Goal: Transaction & Acquisition: Download file/media

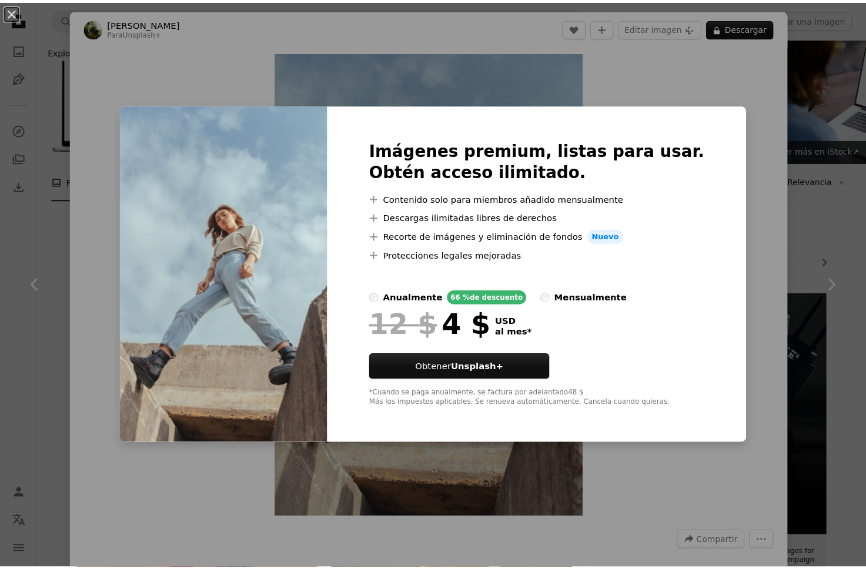
scroll to position [869, 0]
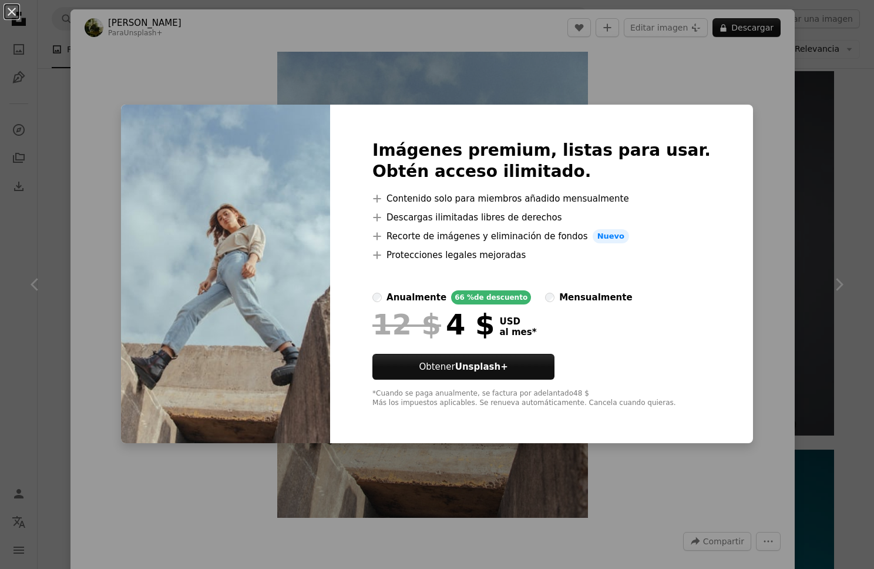
click at [734, 129] on div "An X shape Imágenes premium, listas para usar. Obtén acceso ilimitado. A plus s…" at bounding box center [437, 284] width 874 height 569
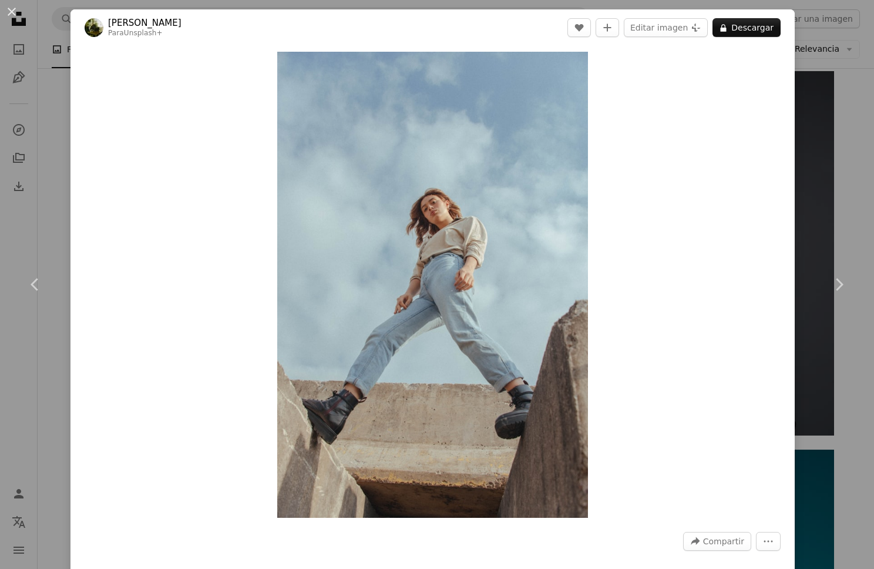
click at [8, 8] on button "An X shape" at bounding box center [12, 12] width 14 height 14
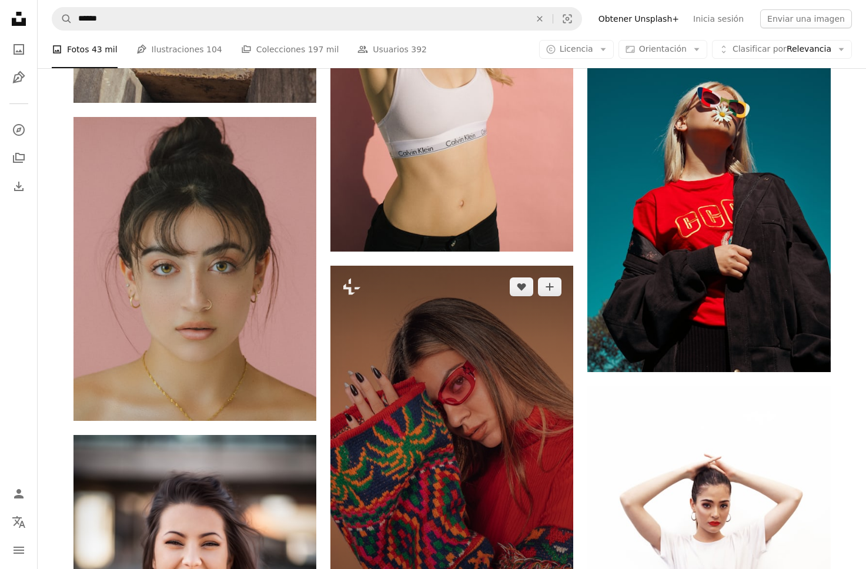
scroll to position [1601, 0]
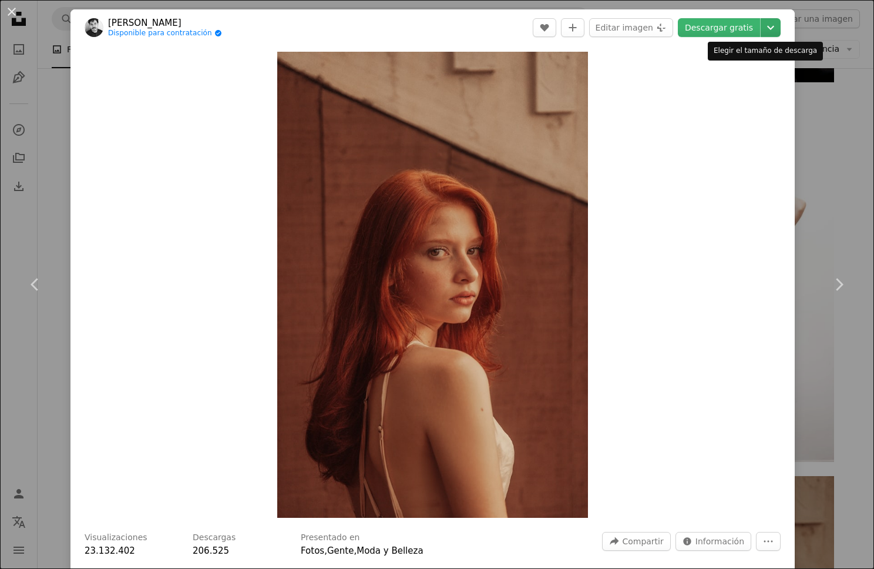
click at [762, 22] on icon "Chevron down" at bounding box center [771, 28] width 19 height 14
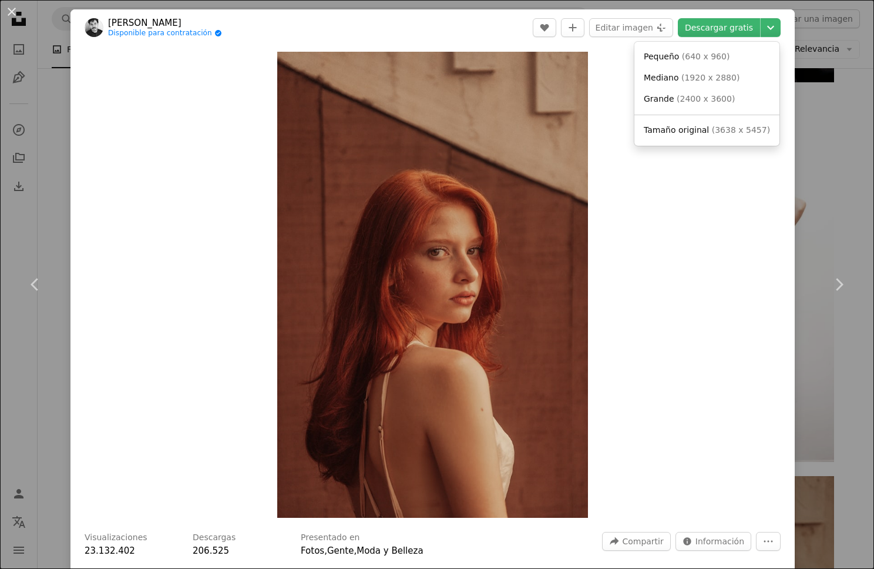
click at [800, 140] on dialog "An X shape Chevron left Chevron right [PERSON_NAME] Disponible para contratació…" at bounding box center [437, 284] width 874 height 569
click at [809, 133] on div "An X shape Chevron left Chevron right [PERSON_NAME] Disponible para contratació…" at bounding box center [437, 284] width 874 height 569
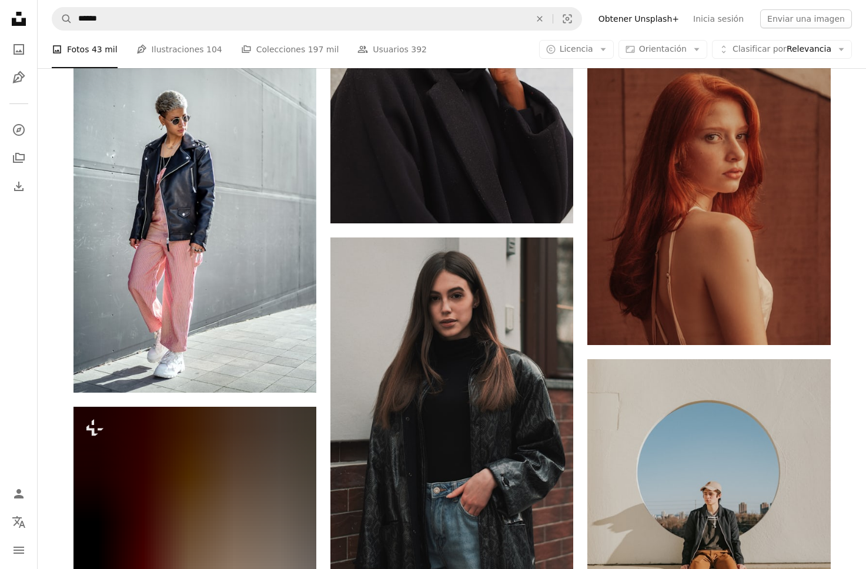
scroll to position [2203, 0]
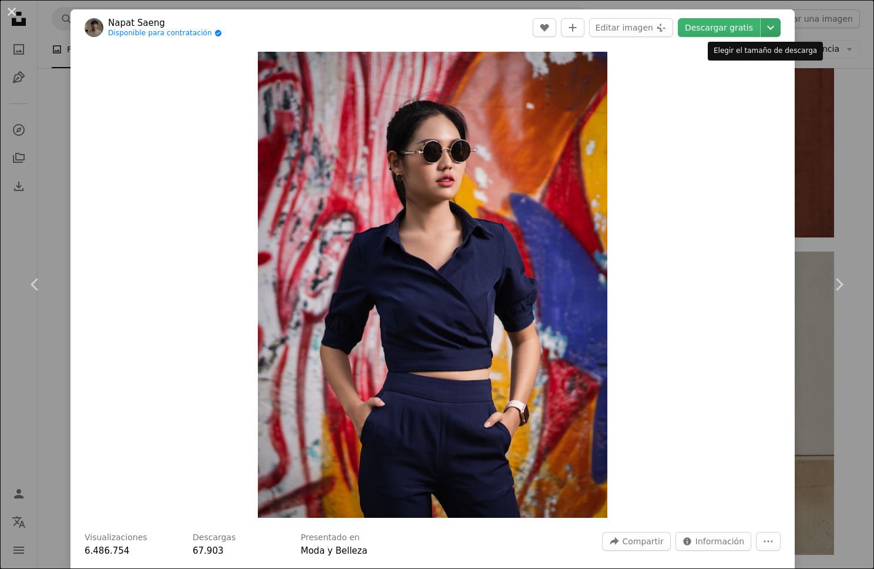
click at [762, 33] on icon "Chevron down" at bounding box center [771, 28] width 19 height 14
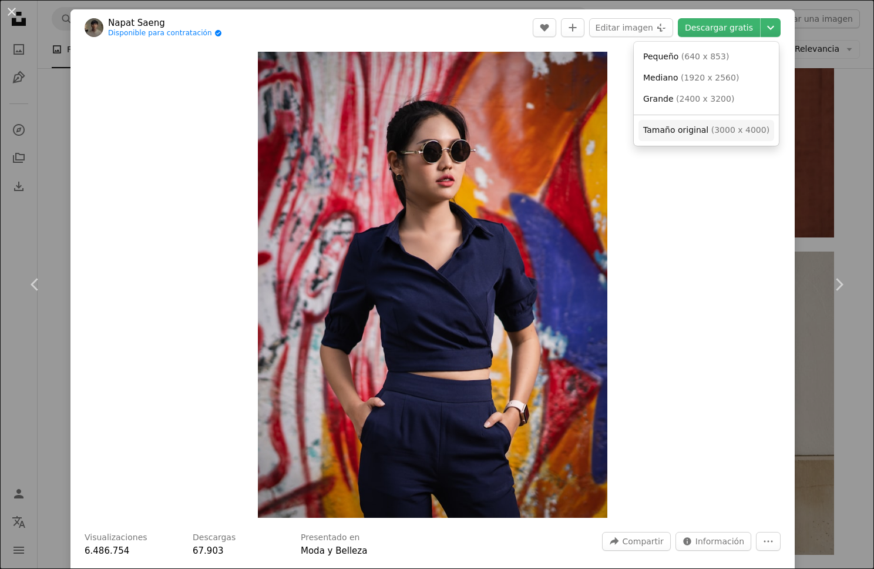
click at [710, 123] on link "Tamaño original ( 3000 x 4000 )" at bounding box center [707, 130] width 136 height 21
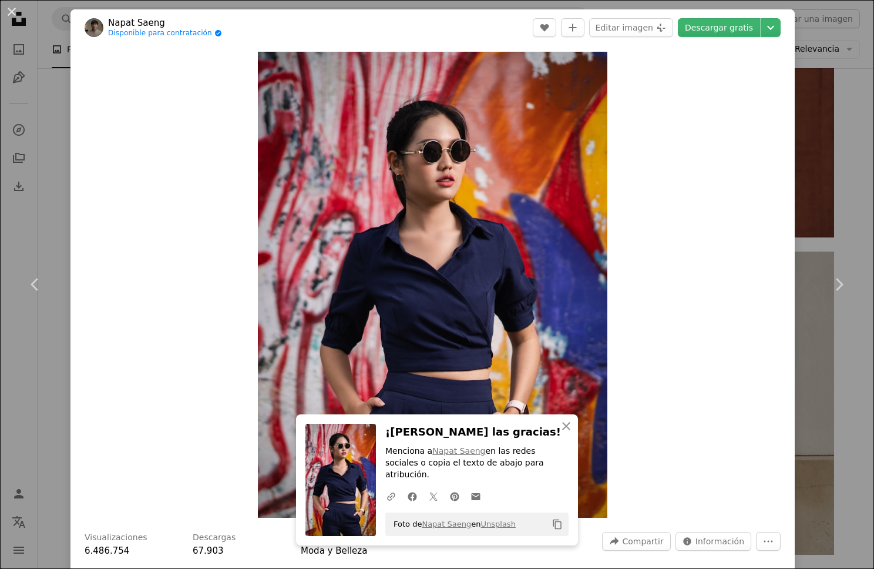
click at [810, 153] on div "An X shape Chevron left Chevron right An X shape Cerrar ¡Dale las gracias! Menc…" at bounding box center [437, 284] width 874 height 569
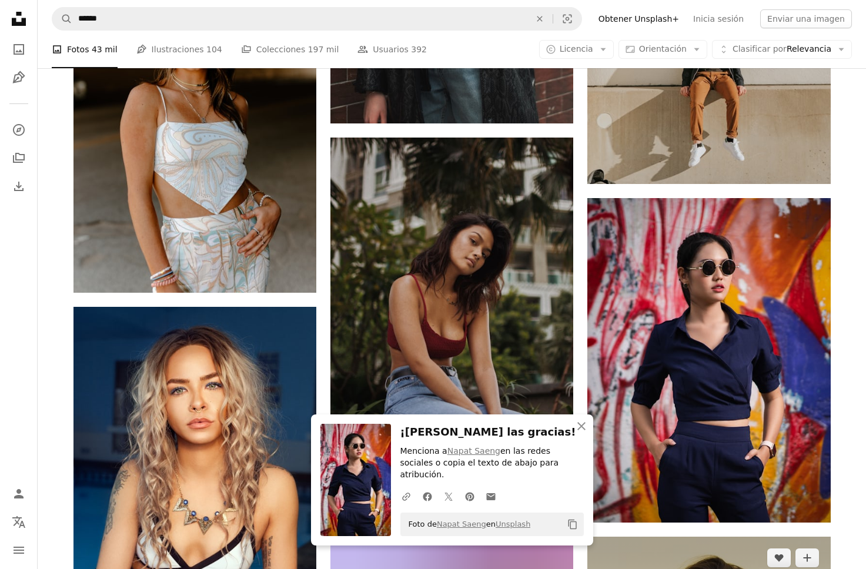
scroll to position [2633, 0]
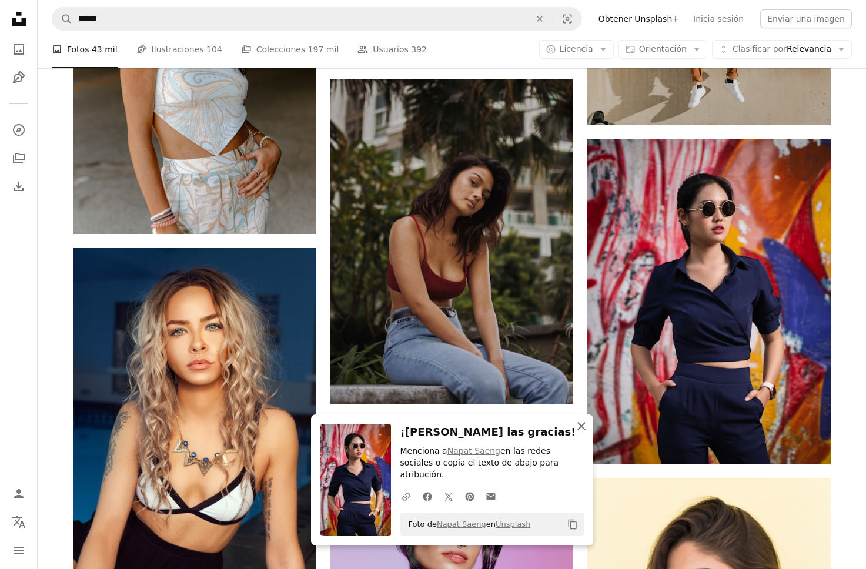
click at [583, 430] on icon "button" at bounding box center [581, 426] width 8 height 8
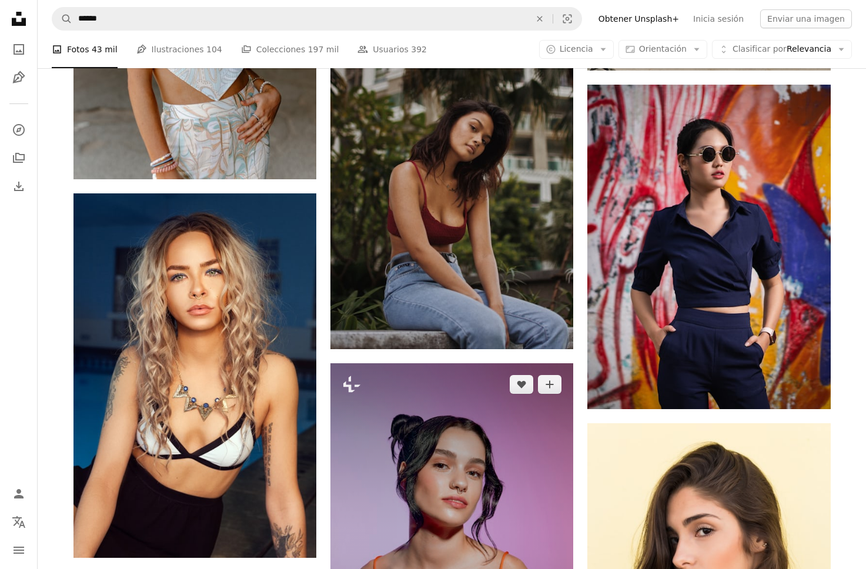
scroll to position [2780, 0]
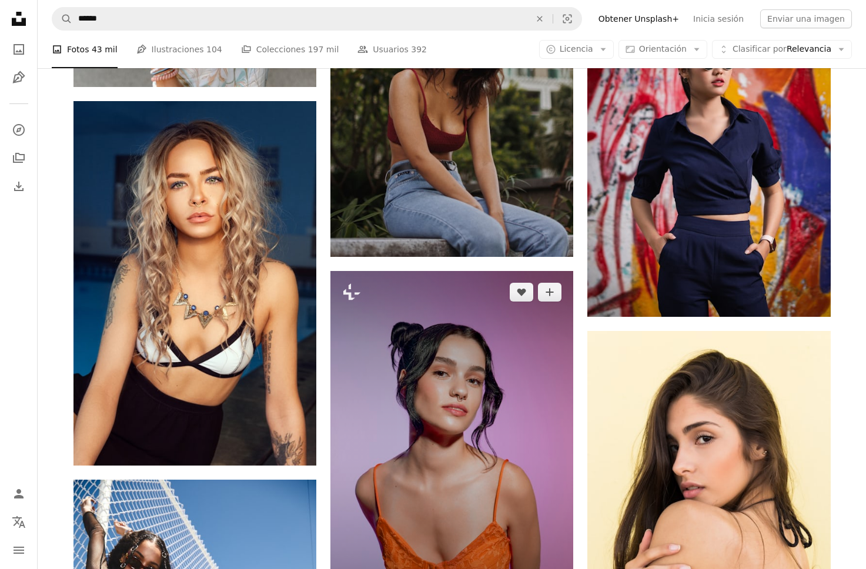
click at [517, 300] on img at bounding box center [451, 453] width 243 height 364
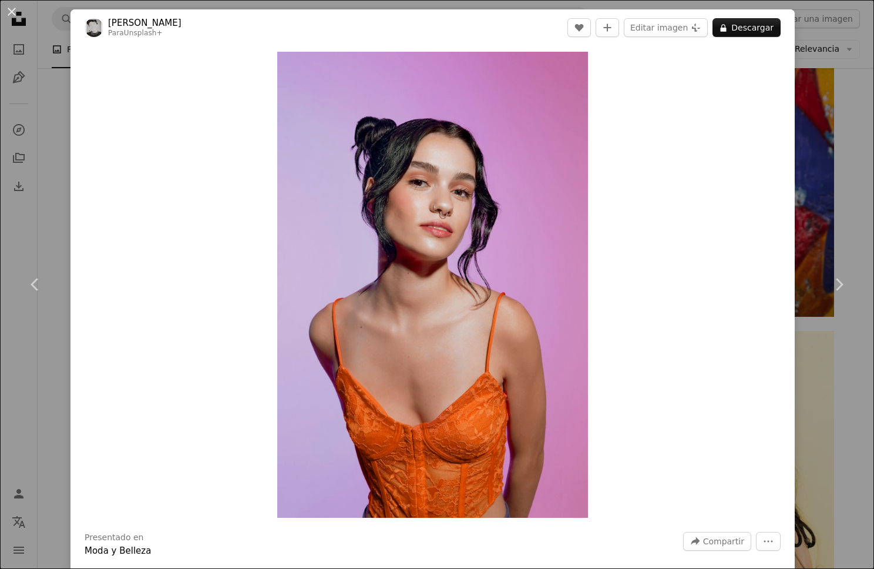
click at [798, 52] on div "An X shape Chevron left Chevron right [PERSON_NAME] Para Unsplash+ A heart A pl…" at bounding box center [437, 284] width 874 height 569
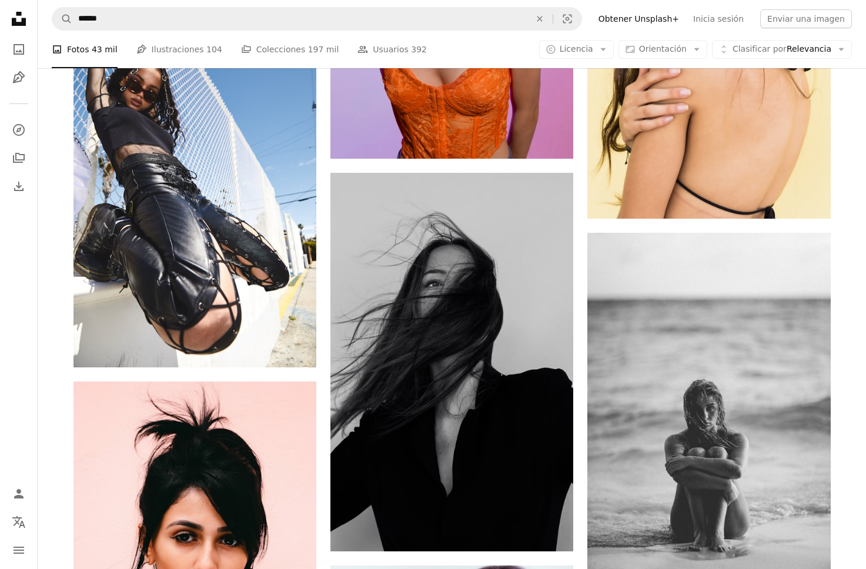
scroll to position [3301, 0]
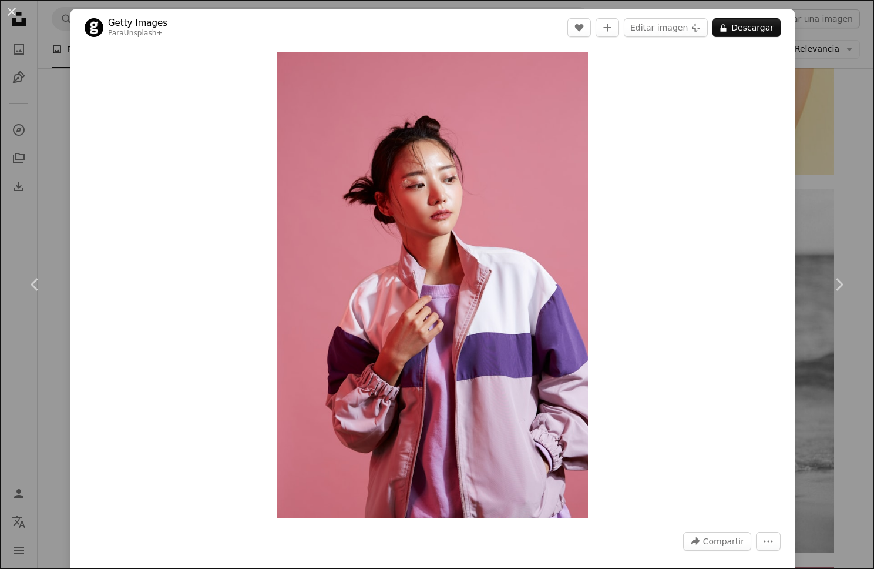
click at [803, 89] on div "An X shape Chevron left Chevron right Getty Images Para Unsplash+ A heart A plu…" at bounding box center [437, 284] width 874 height 569
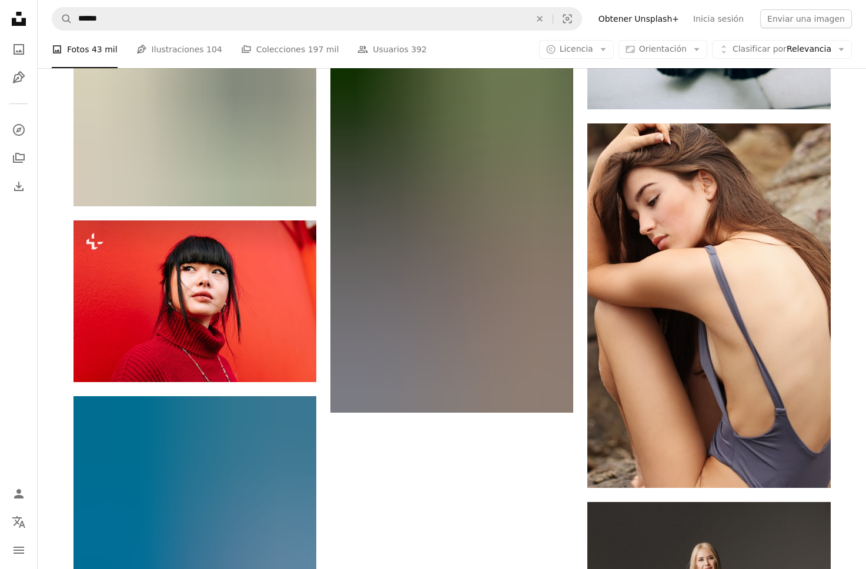
scroll to position [4587, 0]
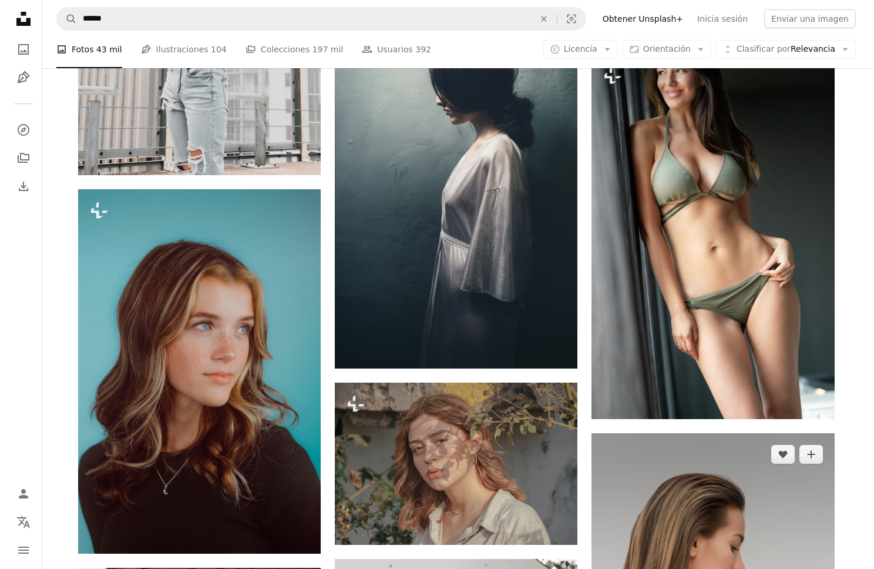
scroll to position [7888, 0]
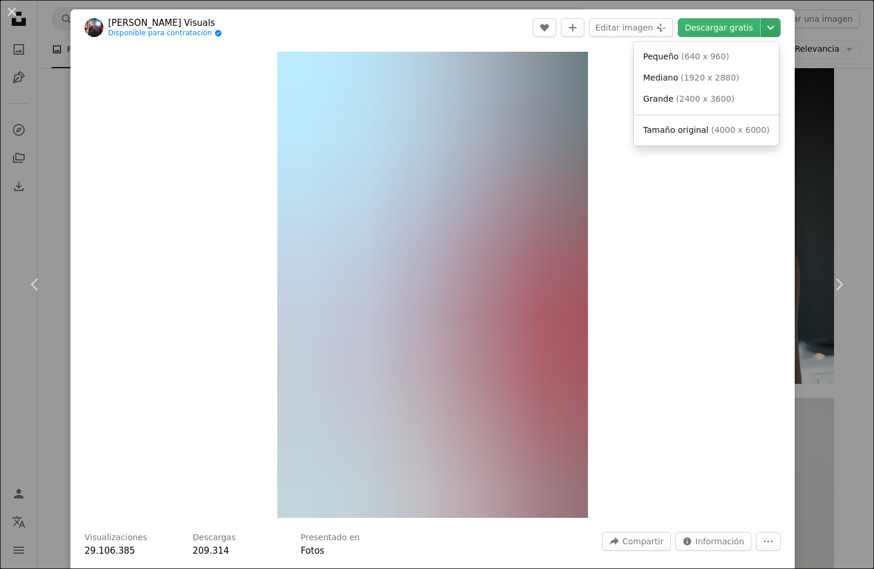
click at [767, 27] on icon "Elegir el tamaño de descarga" at bounding box center [770, 28] width 7 height 4
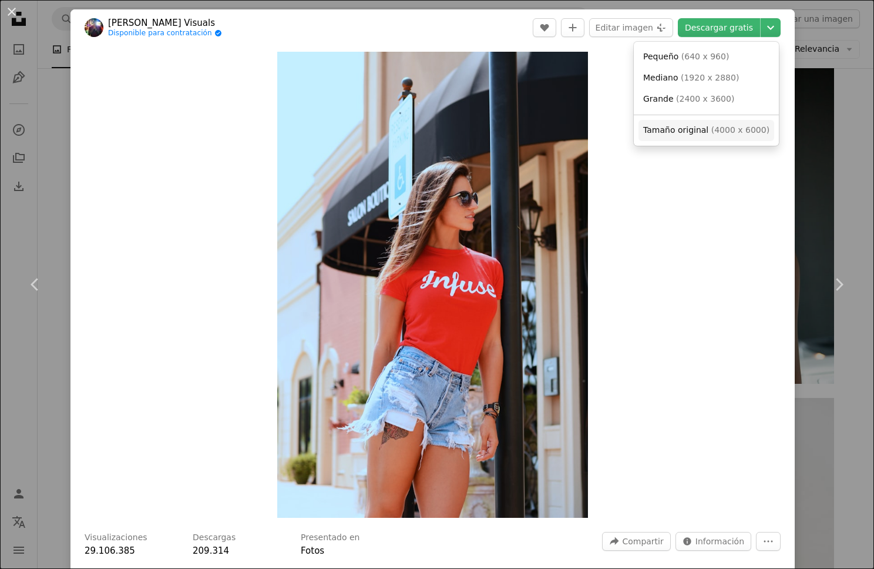
click at [725, 130] on span "( 4000 x 6000 )" at bounding box center [741, 129] width 58 height 9
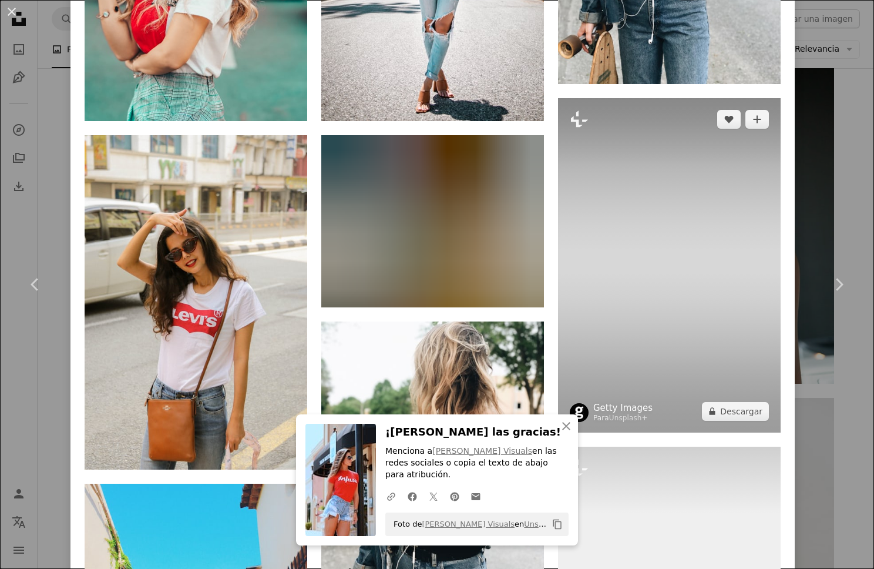
scroll to position [1225, 0]
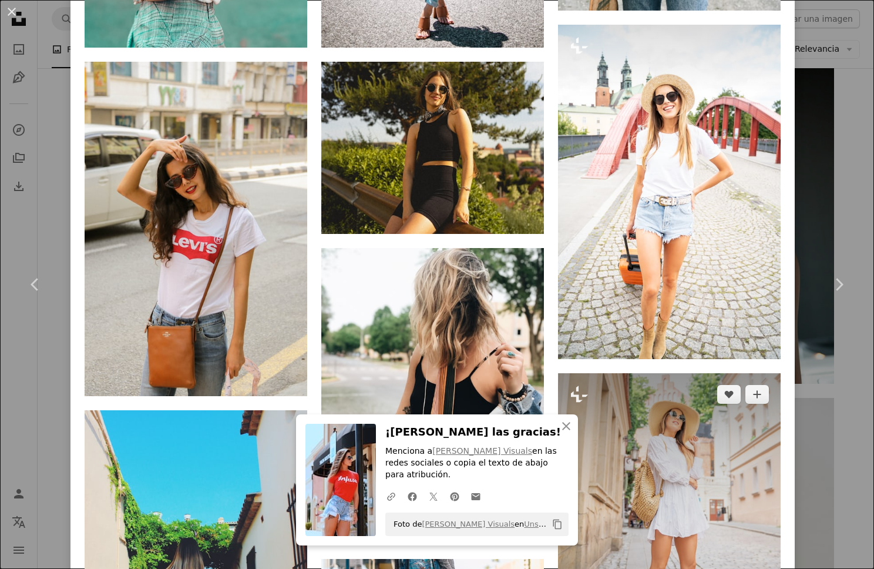
click at [692, 373] on img at bounding box center [669, 540] width 223 height 334
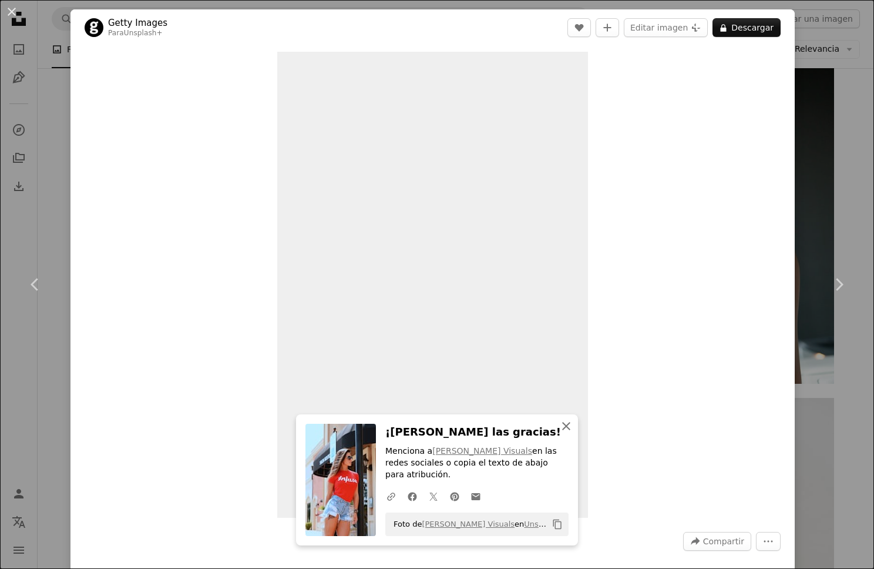
click at [564, 433] on icon "An X shape" at bounding box center [566, 426] width 14 height 14
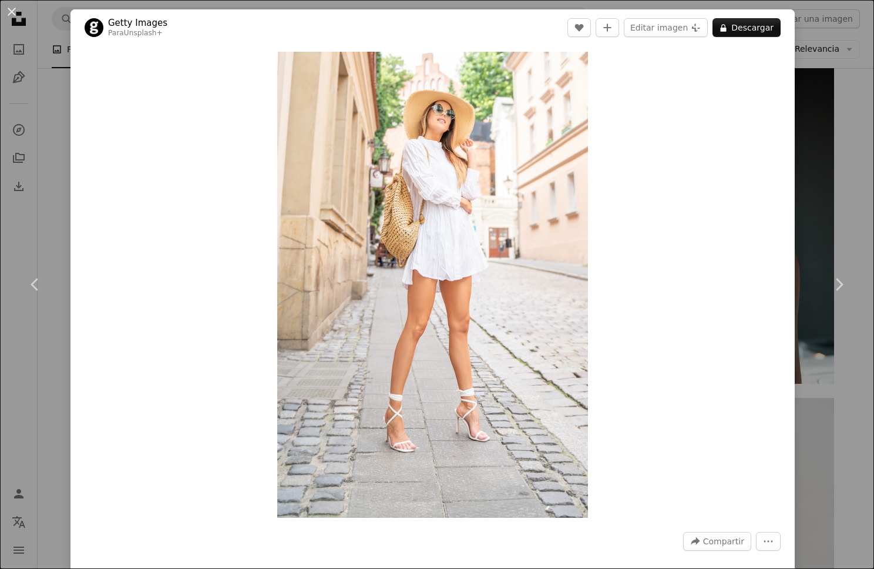
click at [790, 48] on div "An X shape Chevron left Chevron right Getty Images Para Unsplash+ A heart A plu…" at bounding box center [437, 284] width 874 height 569
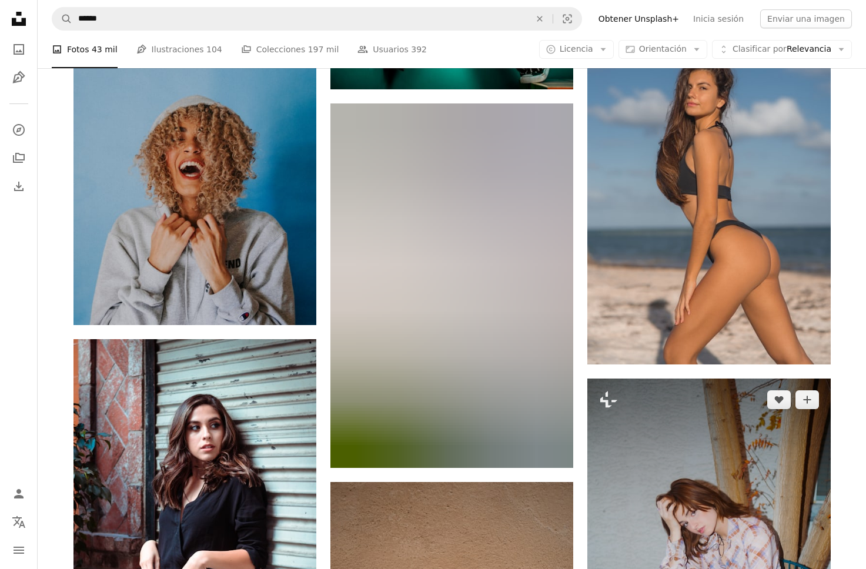
scroll to position [10577, 0]
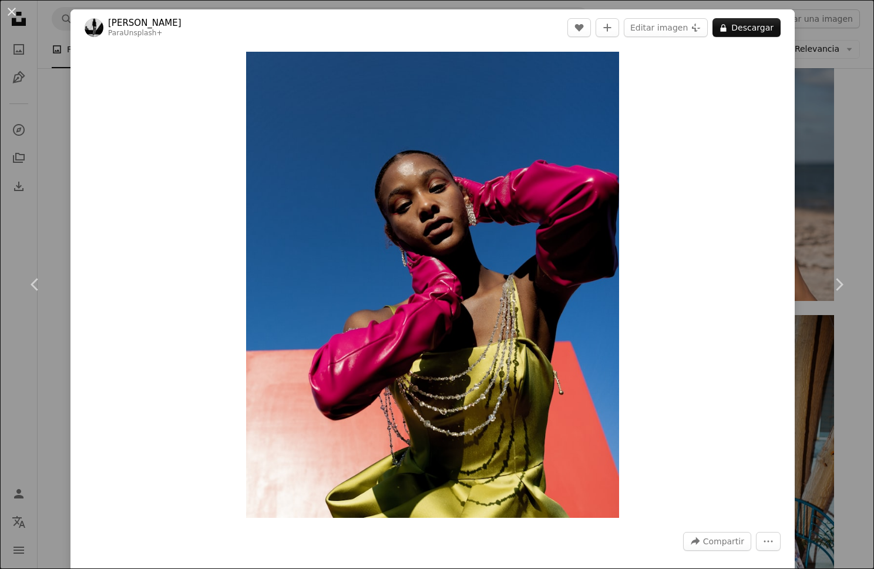
click at [826, 129] on div "An X shape Chevron left Chevron right [PERSON_NAME] Para Unsplash+ A heart A pl…" at bounding box center [437, 284] width 874 height 569
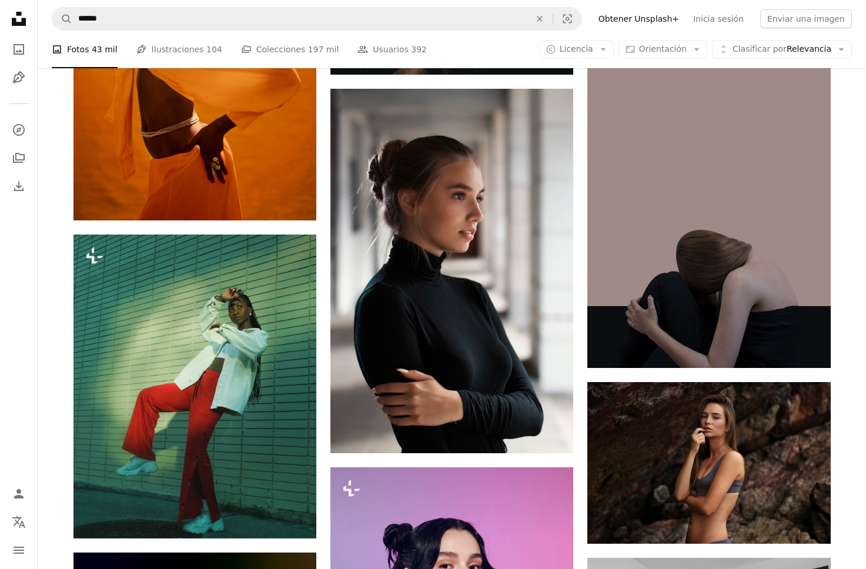
scroll to position [13385, 0]
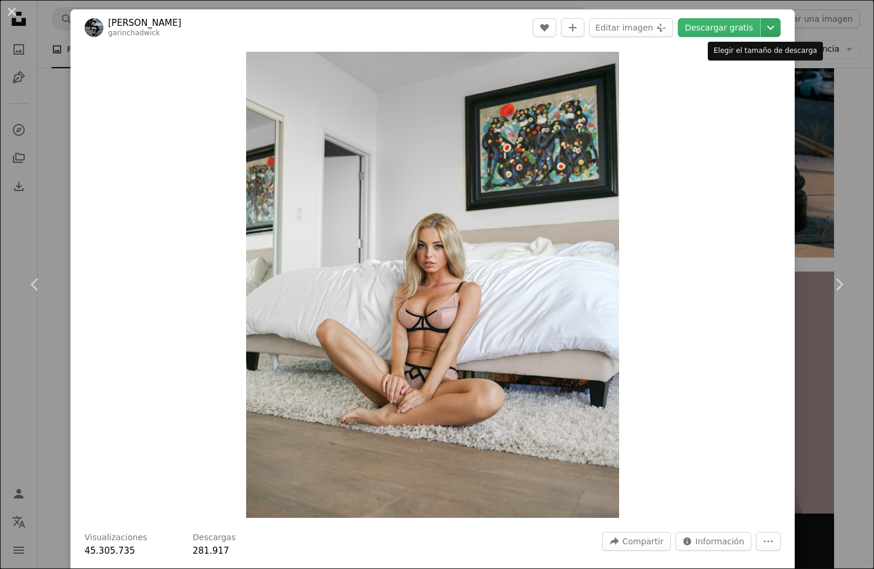
click at [765, 32] on icon "Chevron down" at bounding box center [771, 28] width 19 height 14
click at [816, 110] on dialog "An X shape Chevron left Chevron right [PERSON_NAME] garinchadwick A heart A plu…" at bounding box center [437, 284] width 874 height 569
click at [811, 117] on div "An X shape Chevron left Chevron right [PERSON_NAME] garinchadwick A heart A plu…" at bounding box center [437, 284] width 874 height 569
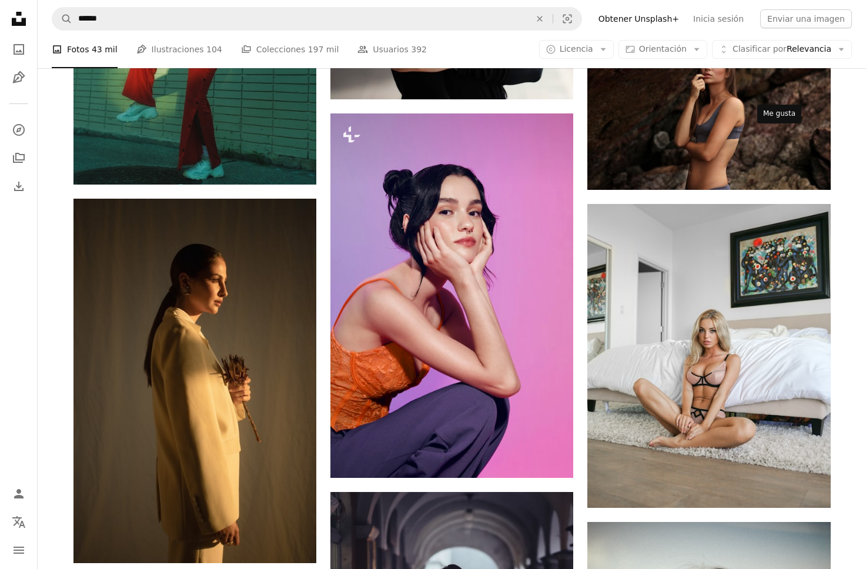
scroll to position [13924, 0]
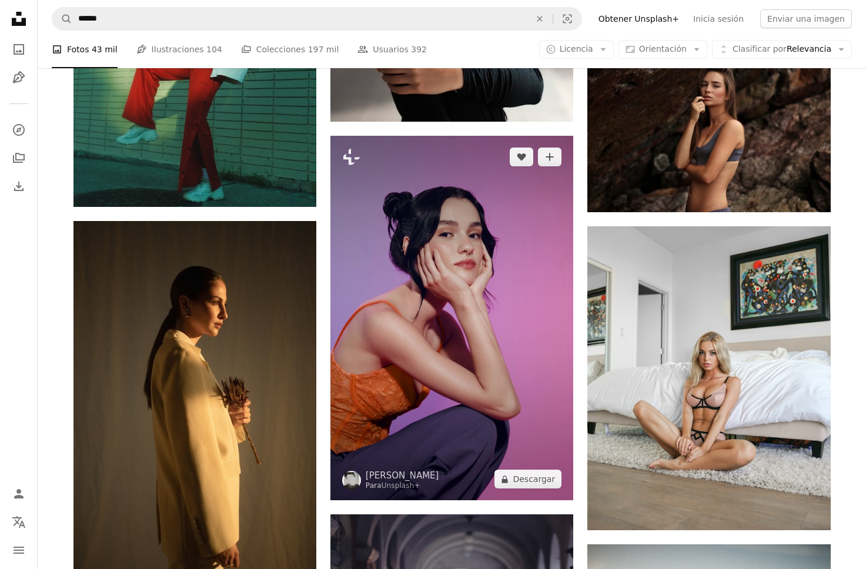
click at [530, 178] on img at bounding box center [451, 318] width 243 height 364
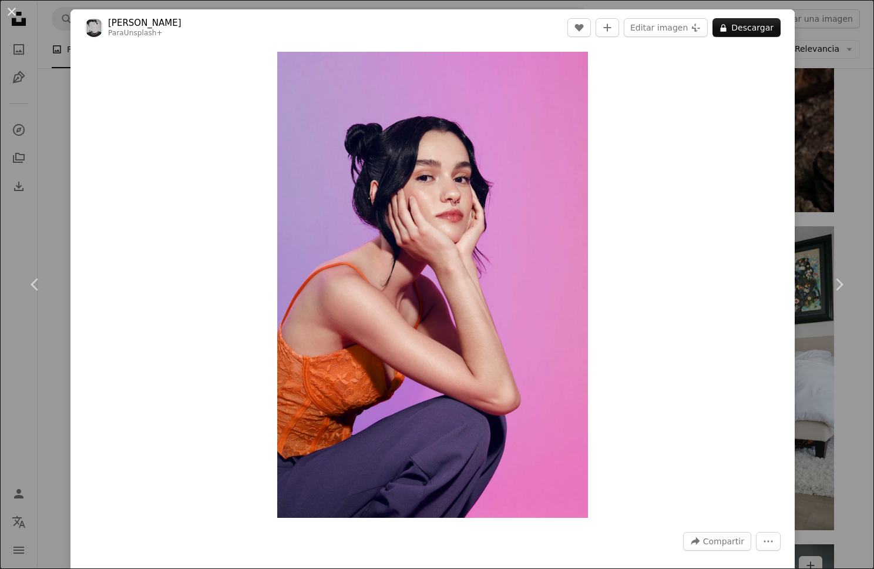
click at [802, 68] on div "An X shape Chevron left Chevron right Edu [PERSON_NAME] Para Unsplash+ A heart …" at bounding box center [437, 284] width 874 height 569
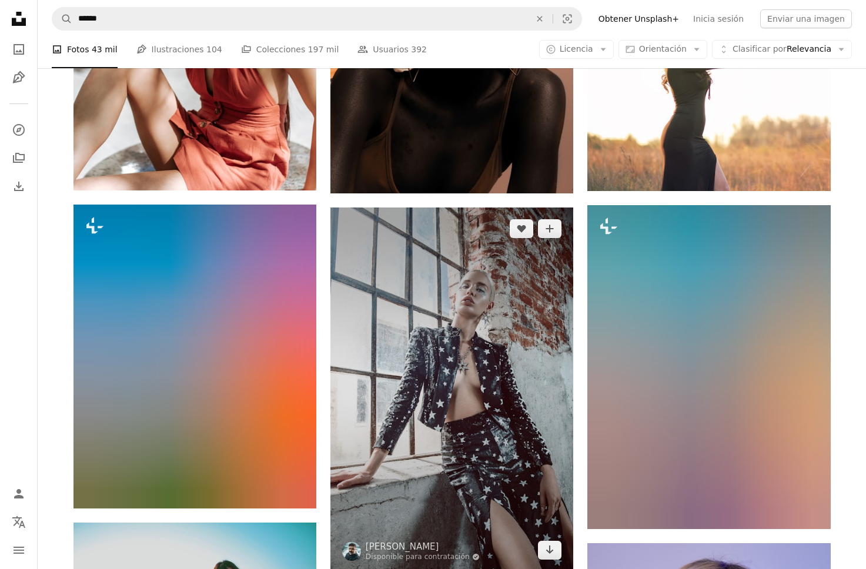
scroll to position [16460, 0]
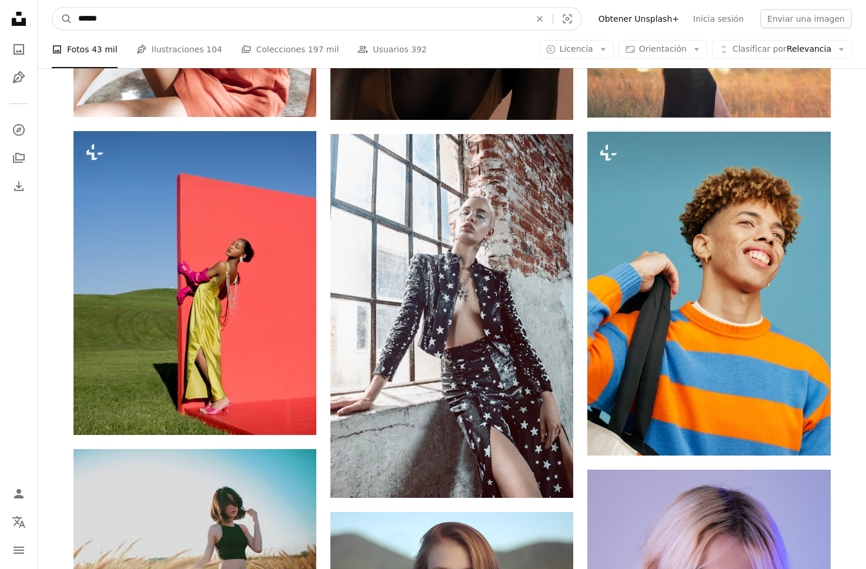
click at [210, 25] on input "******" at bounding box center [299, 19] width 454 height 22
type input "********"
click button "A magnifying glass" at bounding box center [62, 19] width 20 height 22
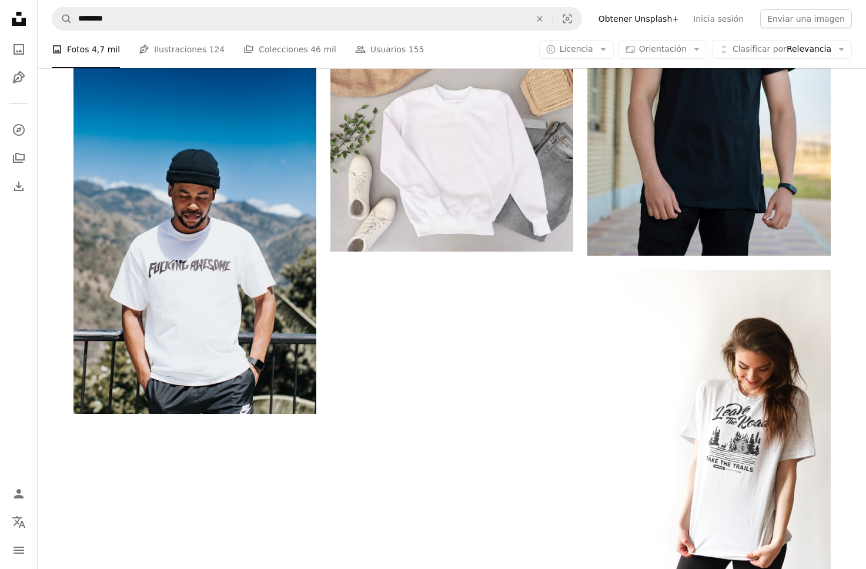
scroll to position [2111, 0]
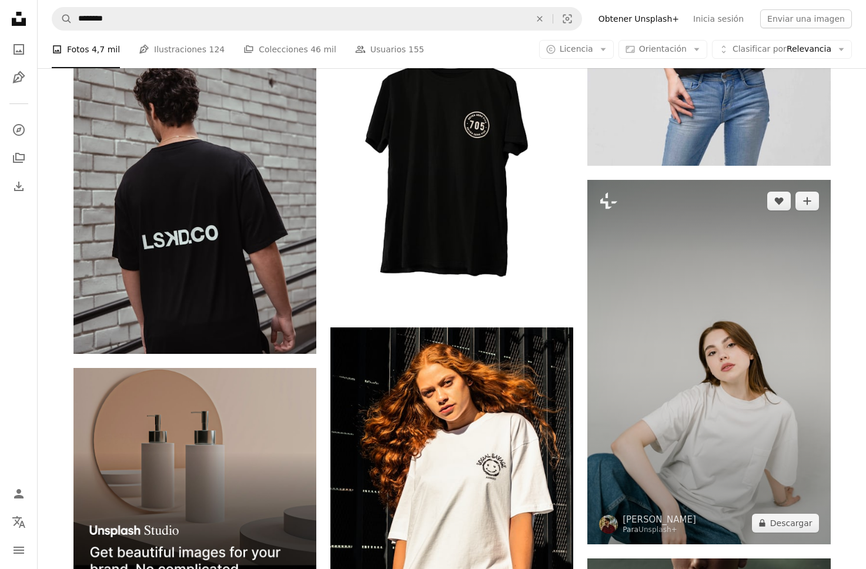
scroll to position [3087, 0]
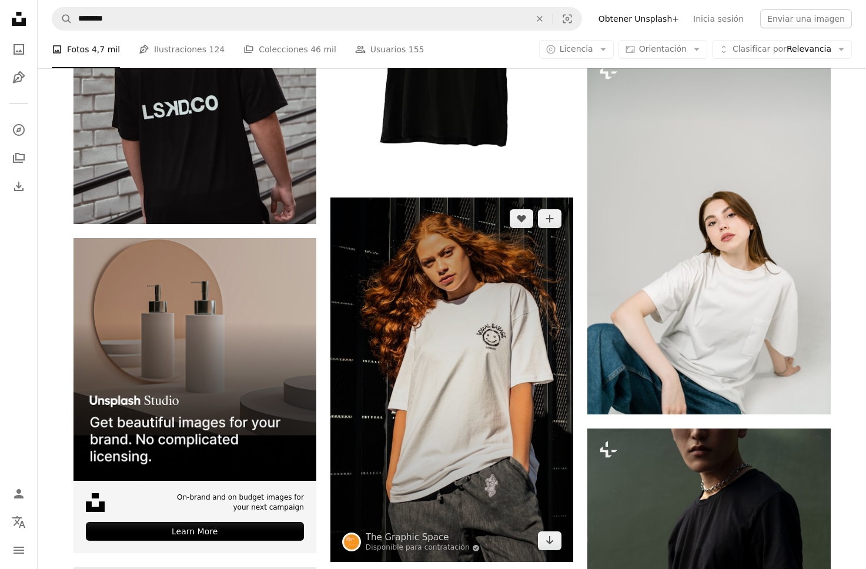
click at [528, 200] on img at bounding box center [451, 379] width 243 height 364
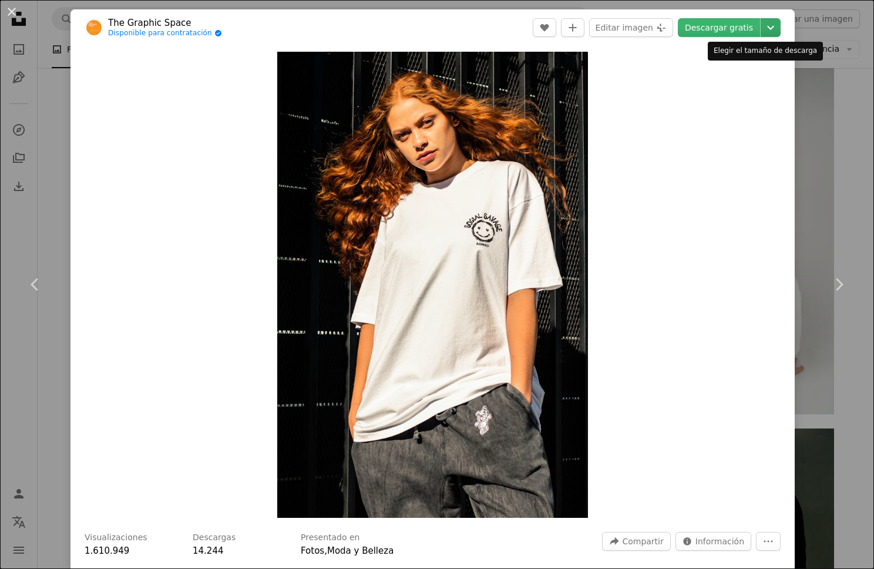
click at [762, 27] on icon "Chevron down" at bounding box center [771, 28] width 19 height 14
click at [801, 56] on dialog "An X shape Chevron left Chevron right The Graphic Space Disponible para contrat…" at bounding box center [437, 284] width 874 height 569
click at [823, 69] on div "An X shape Chevron left Chevron right The Graphic Space Disponible para contrat…" at bounding box center [437, 284] width 874 height 569
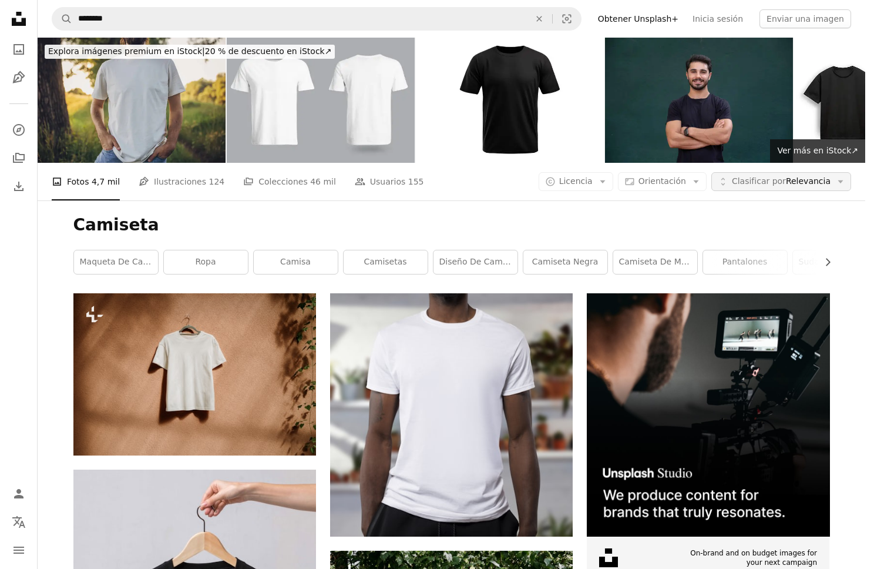
click at [744, 172] on button "Unfold Clasificar por Relevancia Arrow down" at bounding box center [782, 181] width 140 height 19
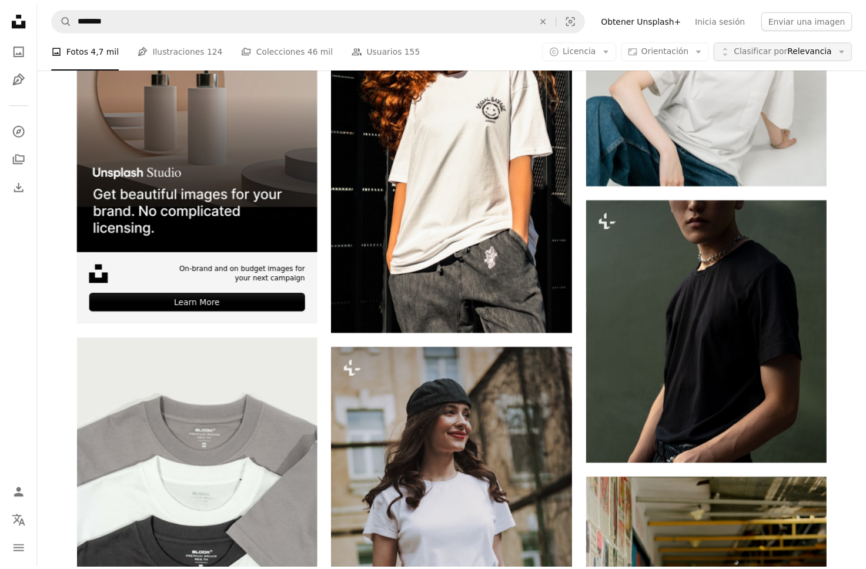
scroll to position [3316, 0]
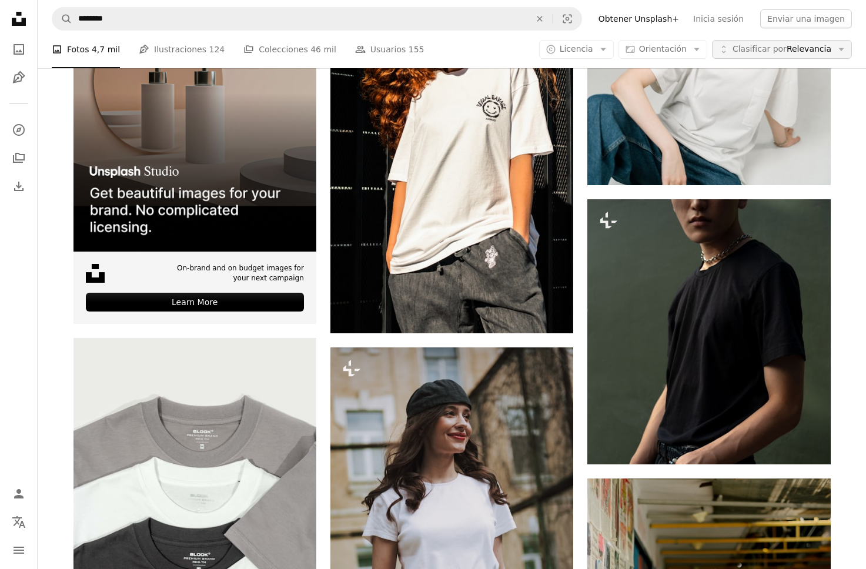
click at [744, 43] on button "Unfold Clasificar por Relevancia Arrow down" at bounding box center [782, 49] width 140 height 19
click at [701, 46] on icon "Arrow down" at bounding box center [696, 49] width 11 height 11
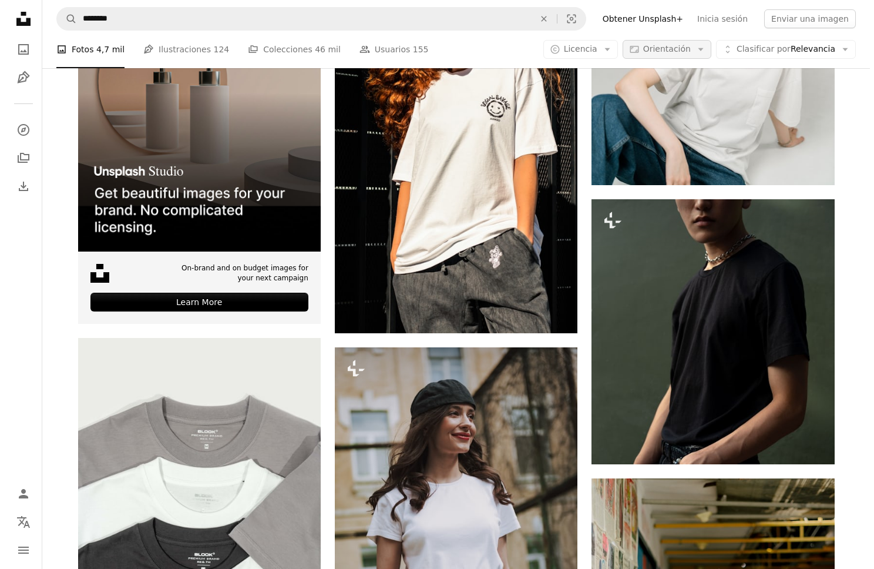
scroll to position [0, 0]
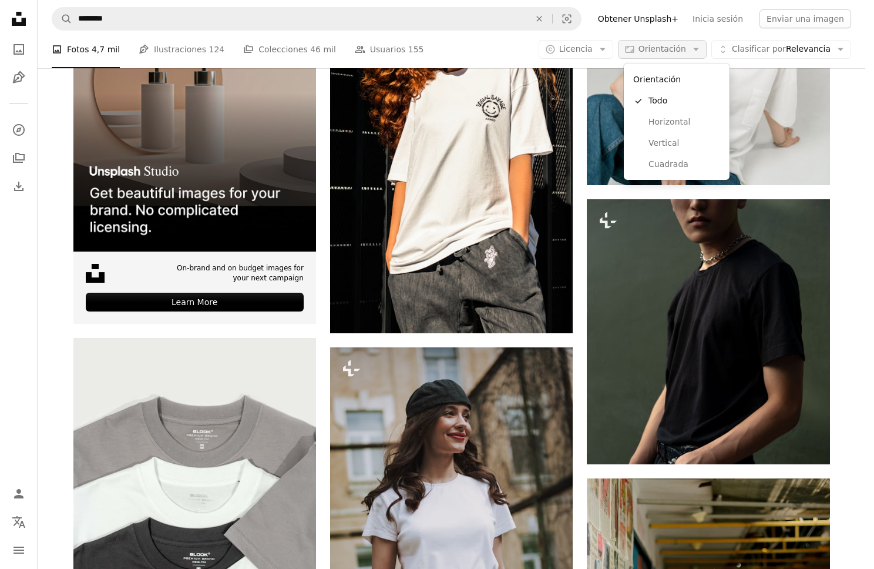
click at [701, 46] on icon "Arrow down" at bounding box center [696, 49] width 11 height 11
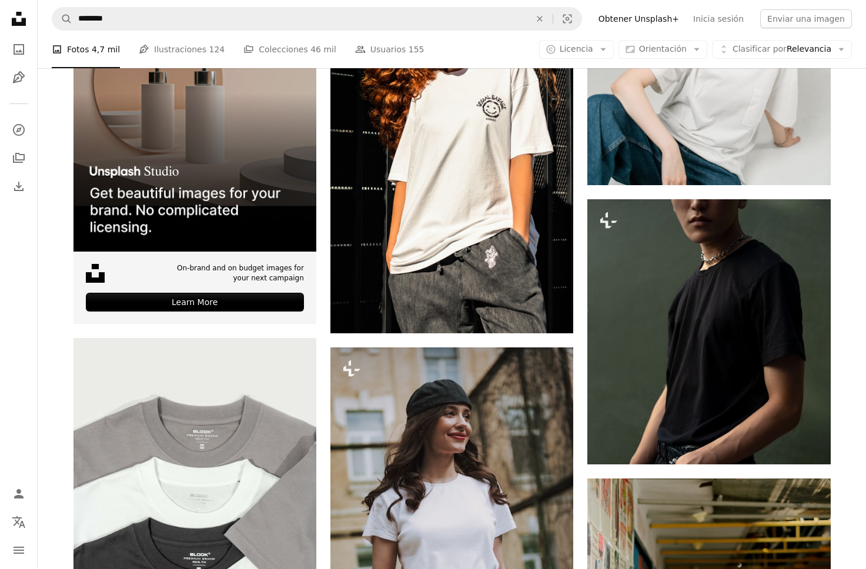
scroll to position [4629, 0]
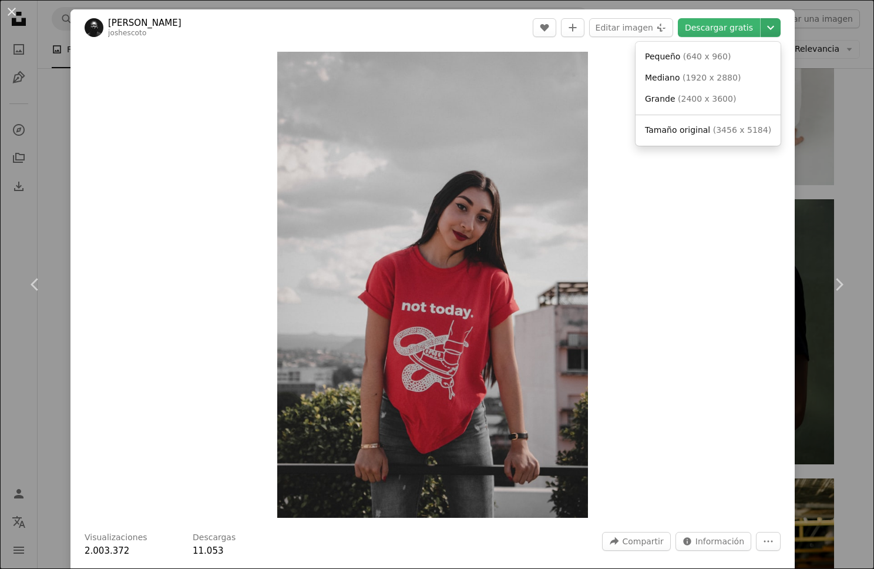
click at [762, 32] on icon "Chevron down" at bounding box center [771, 28] width 19 height 14
drag, startPoint x: 802, startPoint y: 56, endPoint x: 816, endPoint y: 73, distance: 22.1
click at [802, 56] on dialog "An X shape Chevron left Chevron right [PERSON_NAME] joshescoto A heart A plus s…" at bounding box center [437, 284] width 874 height 569
click at [817, 74] on div "An X shape Chevron left Chevron right [PERSON_NAME] joshescoto A heart A plus s…" at bounding box center [437, 284] width 874 height 569
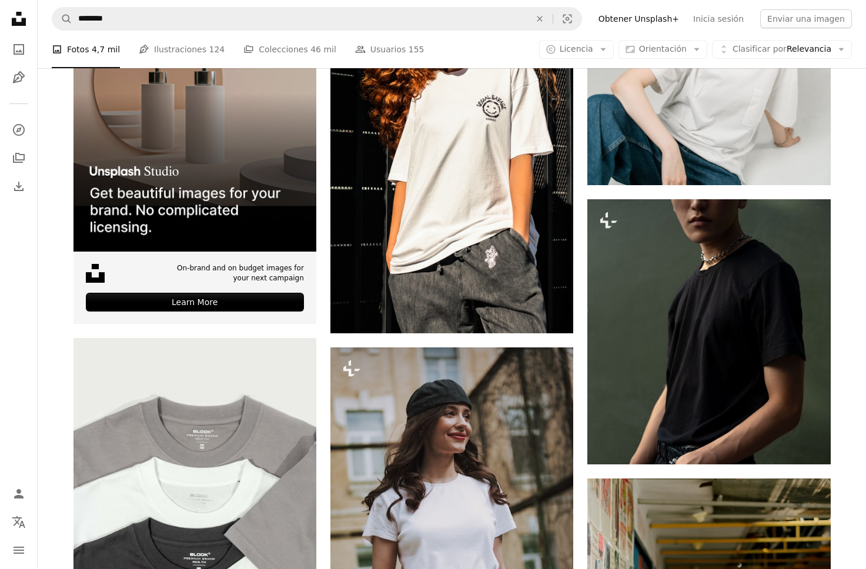
scroll to position [7491, 0]
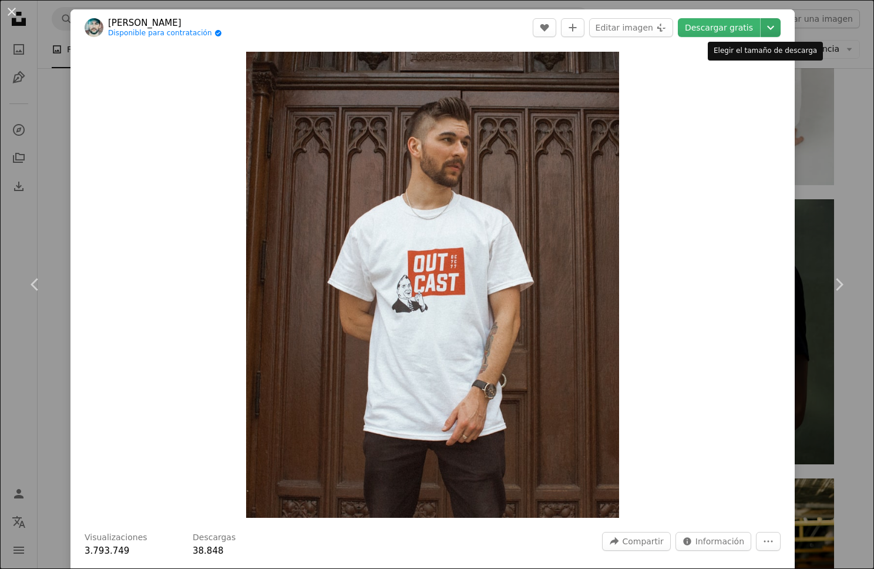
click at [763, 31] on icon "Chevron down" at bounding box center [771, 28] width 19 height 14
click at [800, 184] on dialog "An X shape Chevron left Chevron right [PERSON_NAME] Disponible para contratació…" at bounding box center [437, 284] width 874 height 569
click at [813, 183] on div "An X shape Chevron left Chevron right [PERSON_NAME] Disponible para contratació…" at bounding box center [437, 284] width 874 height 569
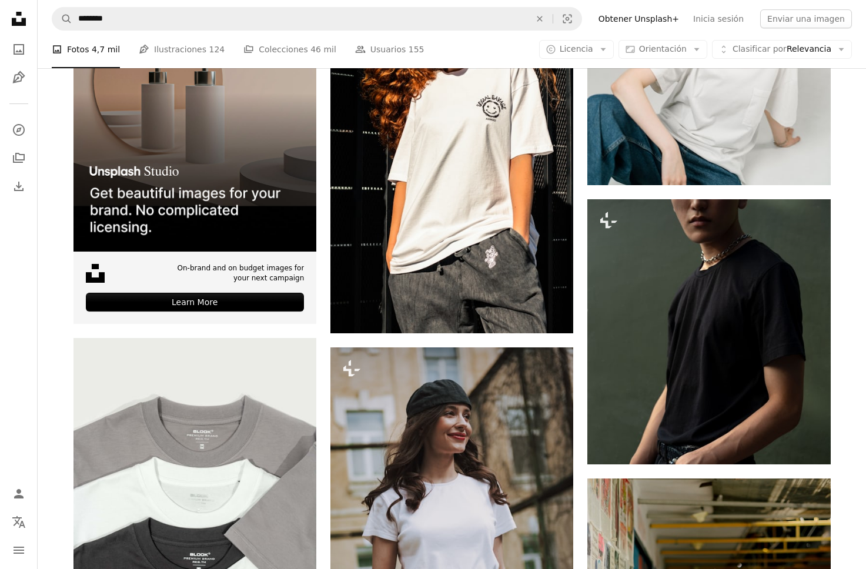
scroll to position [7622, 0]
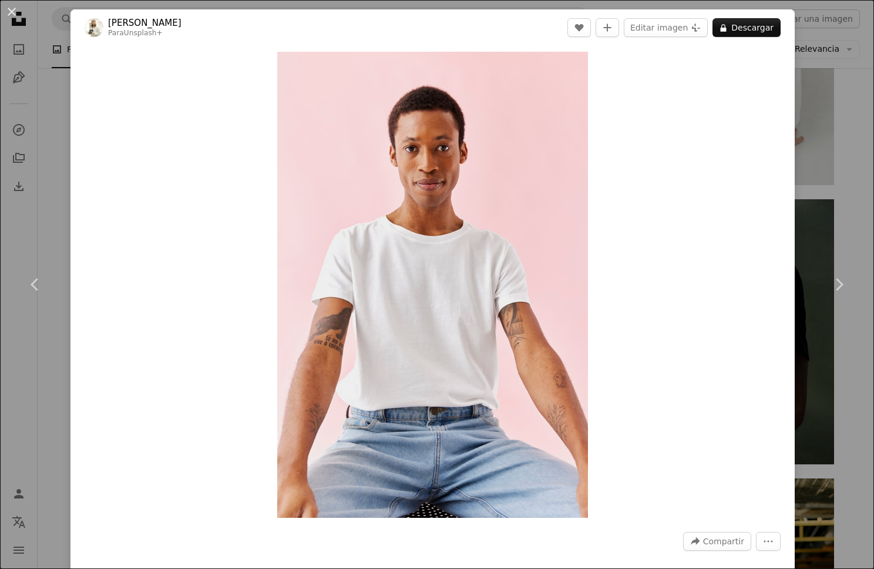
click at [828, 152] on div "An X shape Chevron left Chevron right [PERSON_NAME] Para Unsplash+ A heart A pl…" at bounding box center [437, 284] width 874 height 569
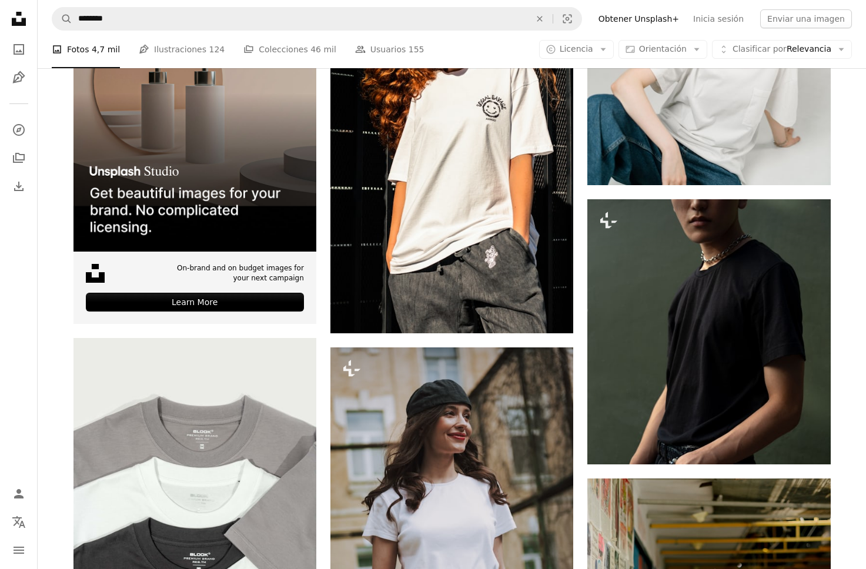
scroll to position [8260, 0]
